Goal: Task Accomplishment & Management: Manage account settings

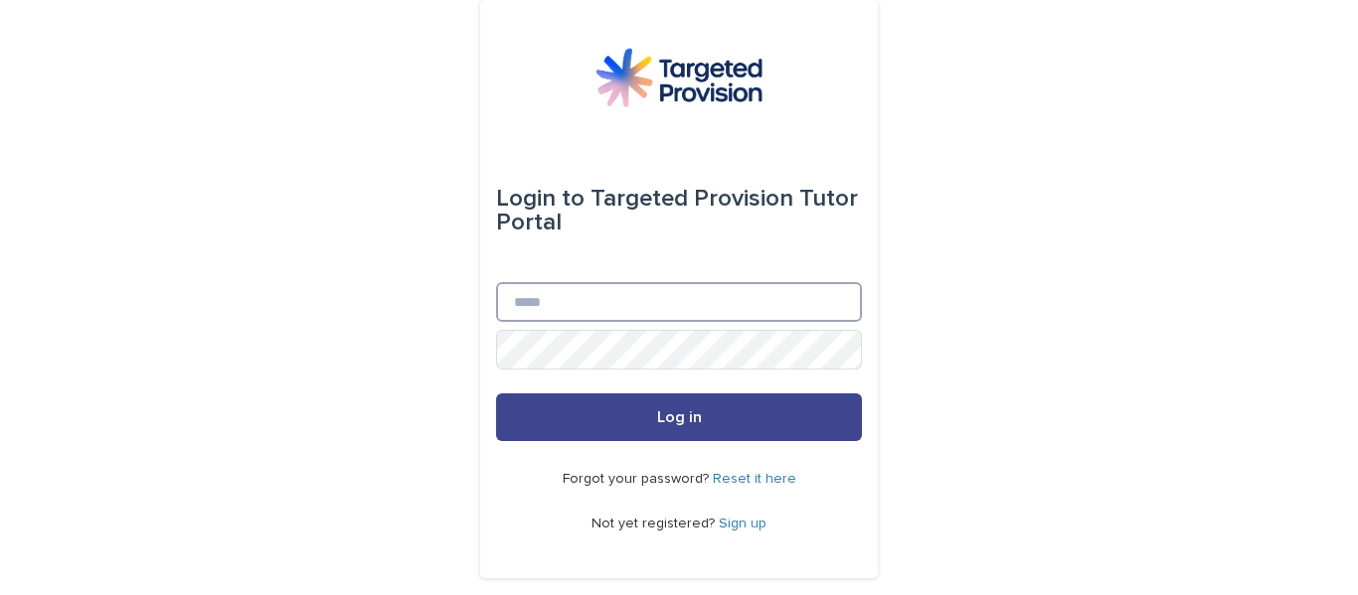
type input "**********"
click at [661, 412] on span "Log in" at bounding box center [679, 418] width 45 height 16
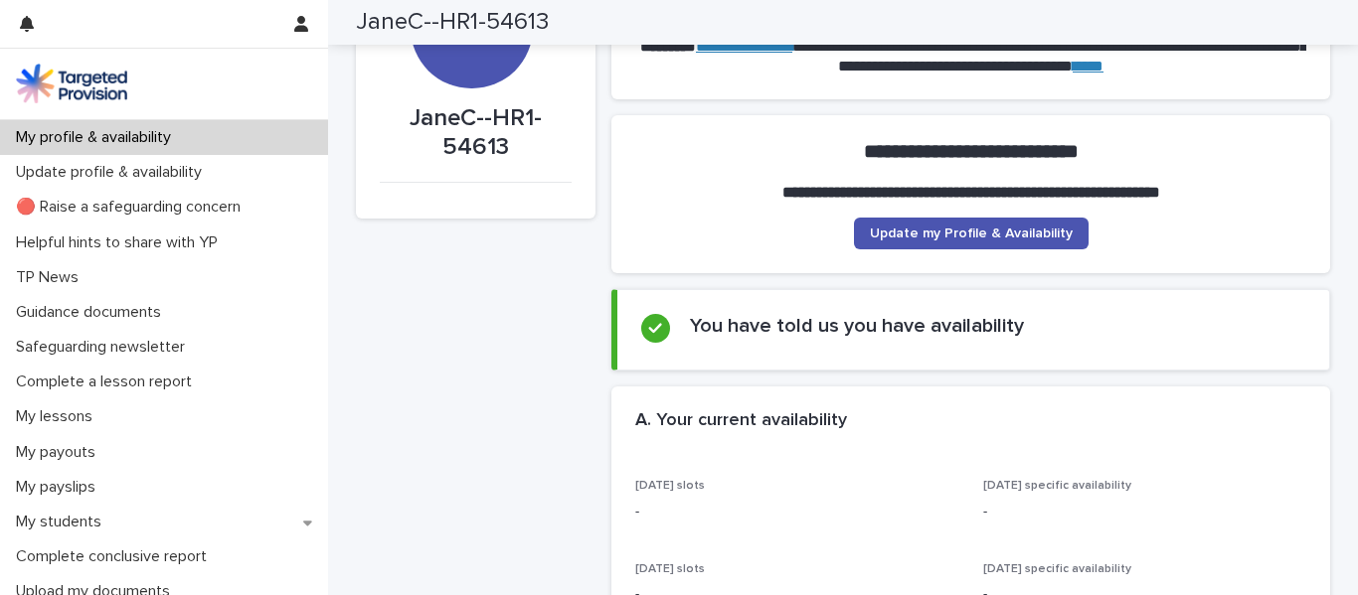
scroll to position [119, 0]
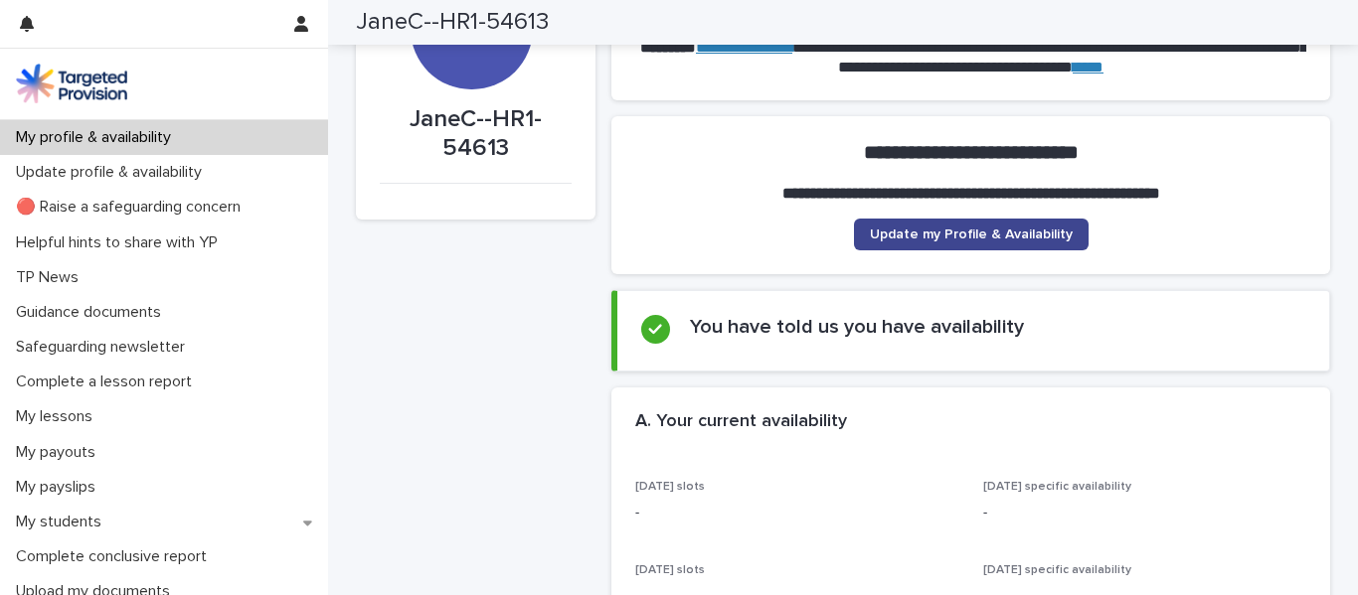
click at [955, 237] on span "Update my Profile & Availability" at bounding box center [971, 235] width 203 height 14
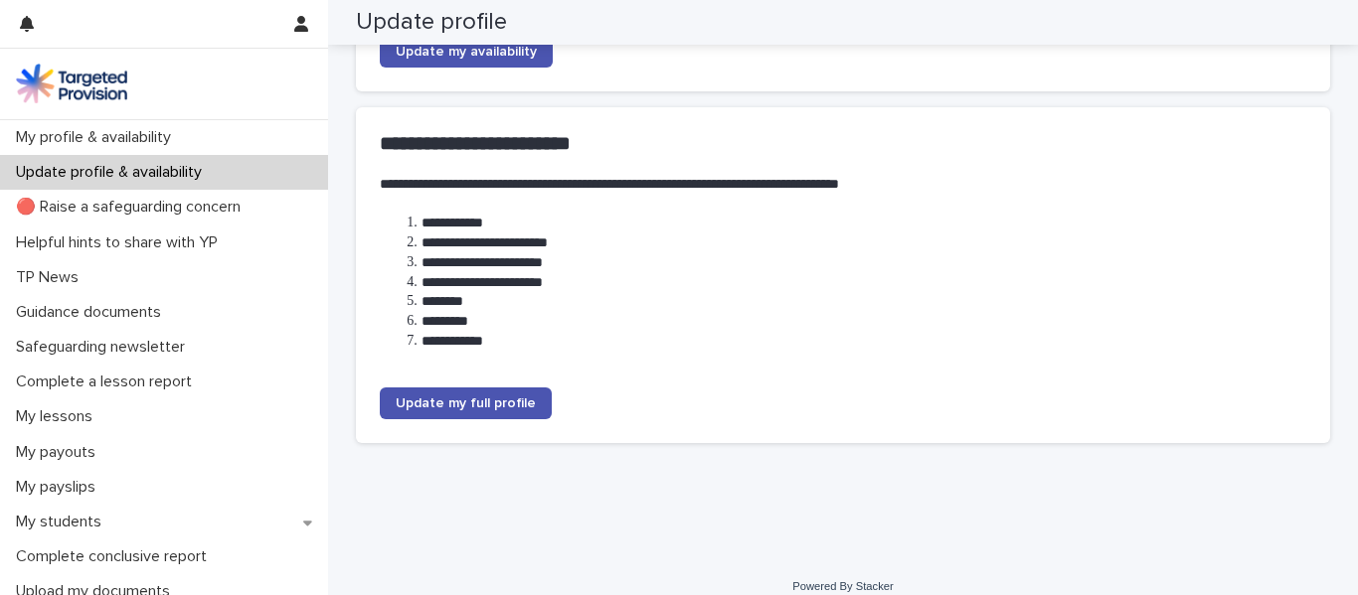
scroll to position [329, 0]
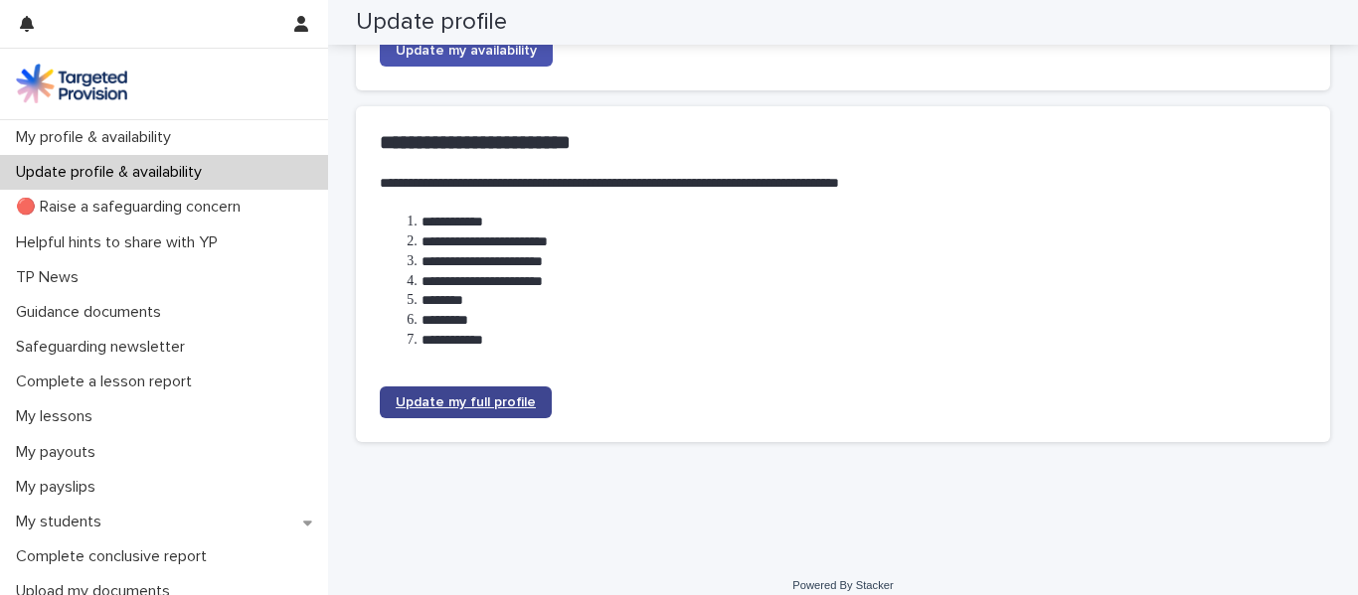
click at [448, 401] on span "Update my full profile" at bounding box center [466, 403] width 140 height 14
